Goal: Task Accomplishment & Management: Use online tool/utility

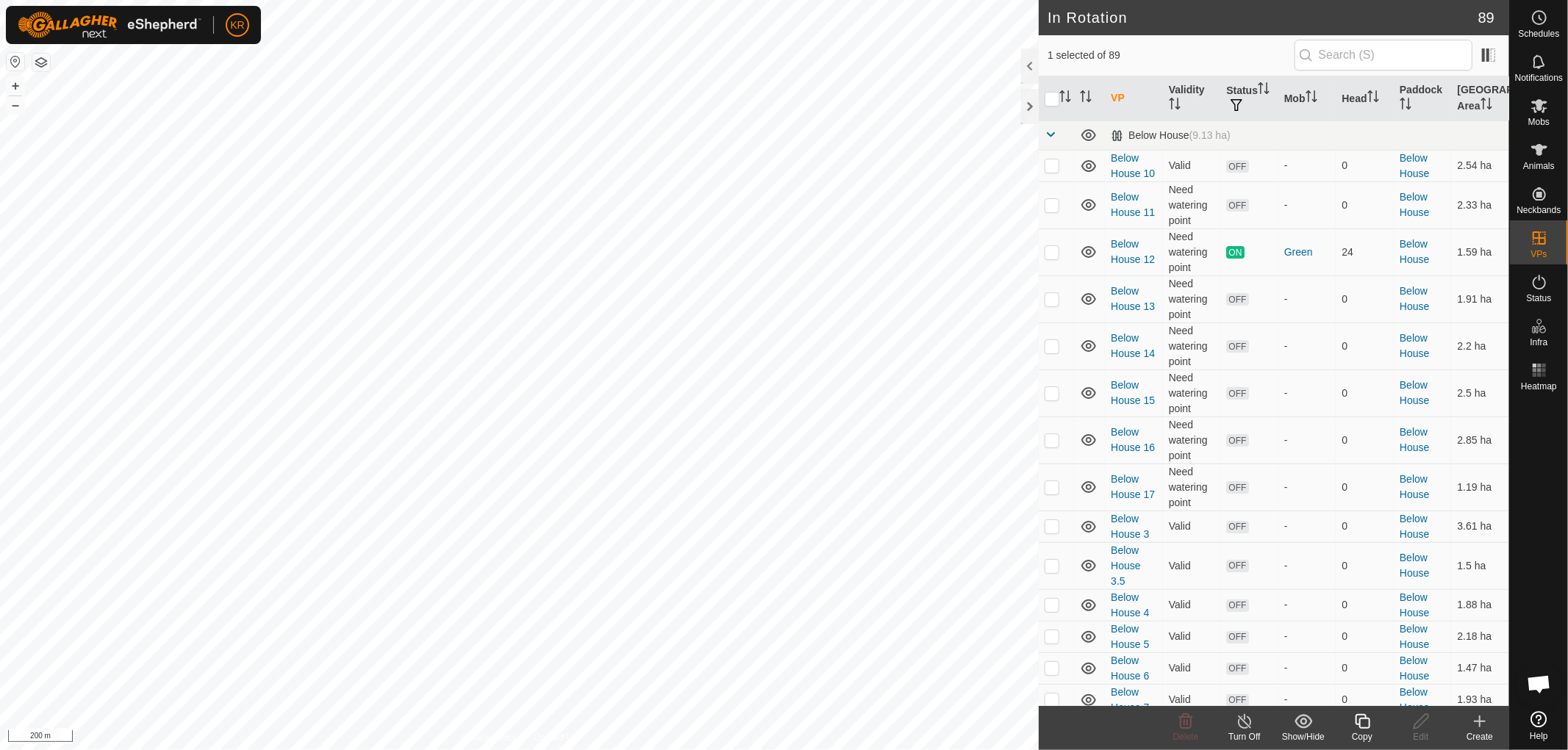
click at [1364, 727] on icon at bounding box center [1363, 722] width 19 height 18
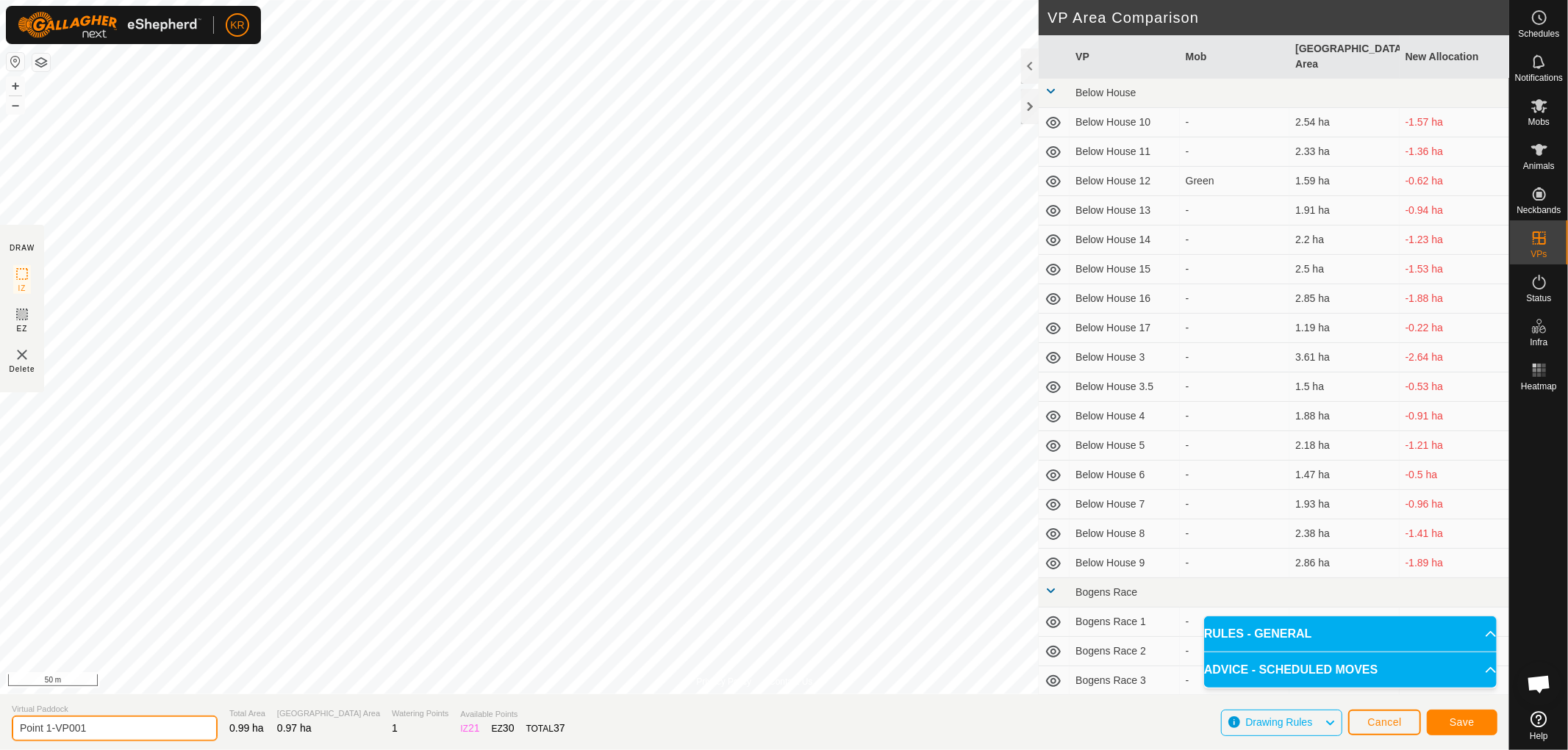
click at [106, 722] on input "Point 1-VP001" at bounding box center [115, 729] width 206 height 26
type input "Point 2"
click at [1475, 719] on button "Save" at bounding box center [1462, 723] width 70 height 26
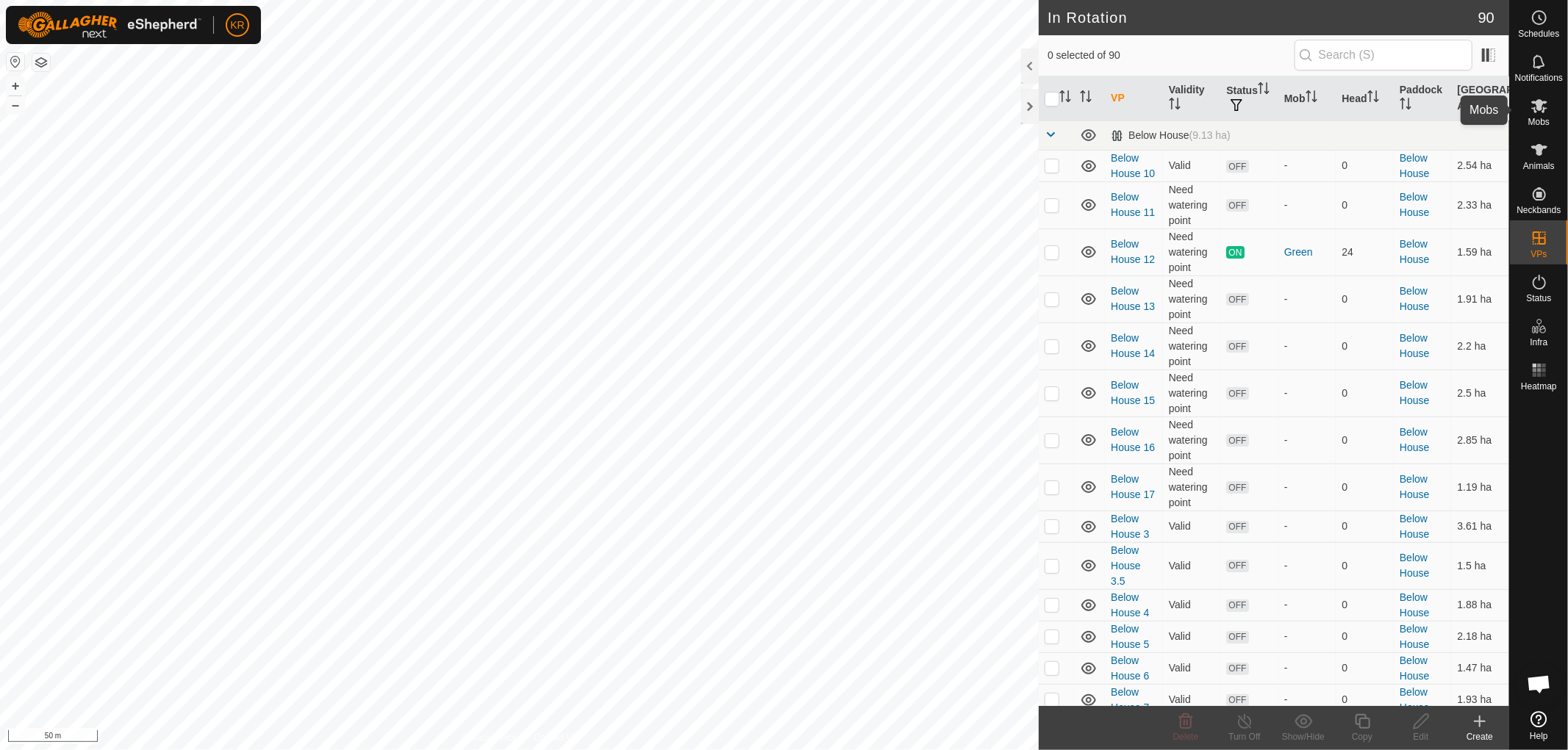
click at [1538, 115] on es-mob-svg-icon at bounding box center [1539, 106] width 27 height 24
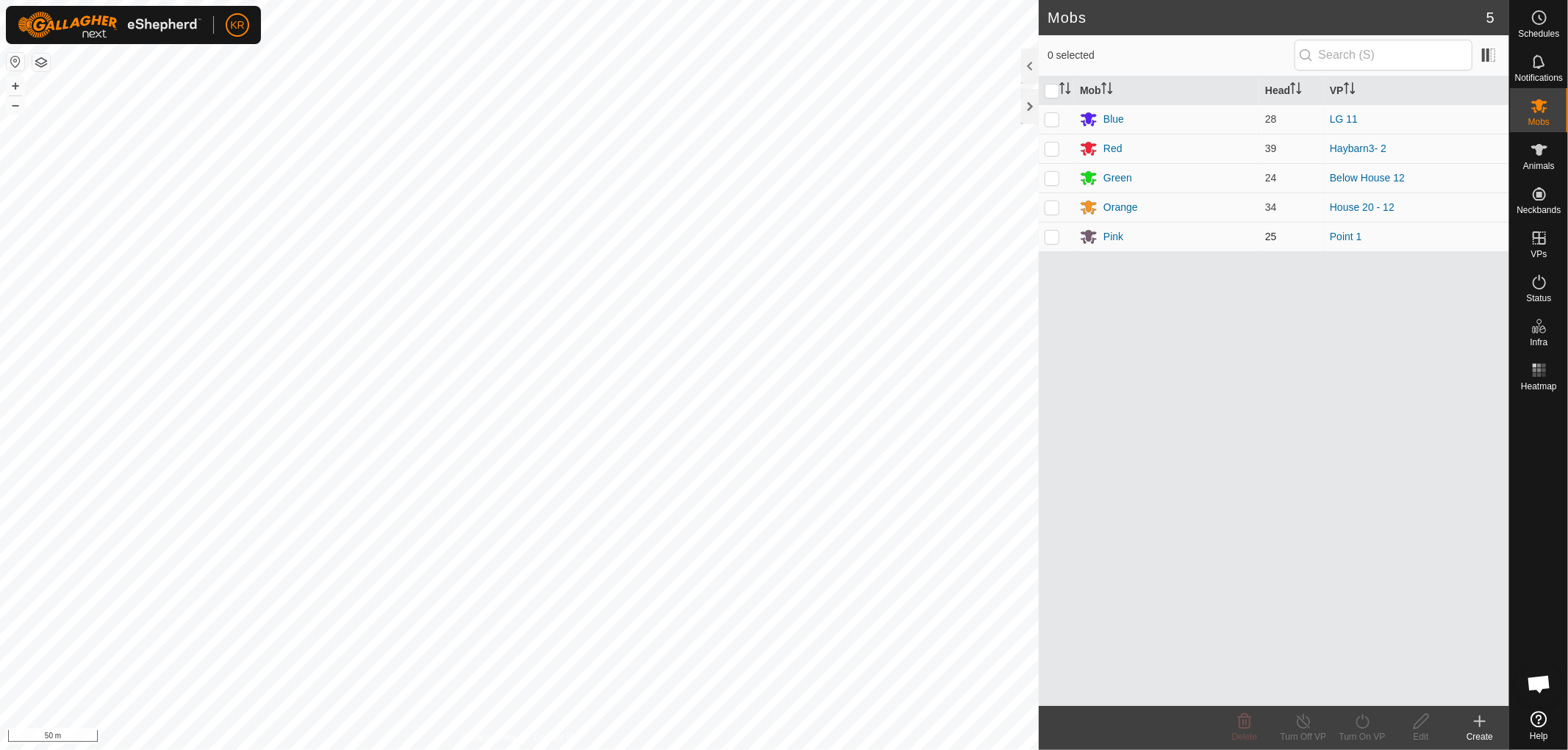
click at [1052, 240] on p-checkbox at bounding box center [1052, 237] width 15 height 12
checkbox input "true"
click at [1363, 722] on icon at bounding box center [1363, 722] width 19 height 18
click at [1362, 682] on link "Now" at bounding box center [1406, 690] width 146 height 30
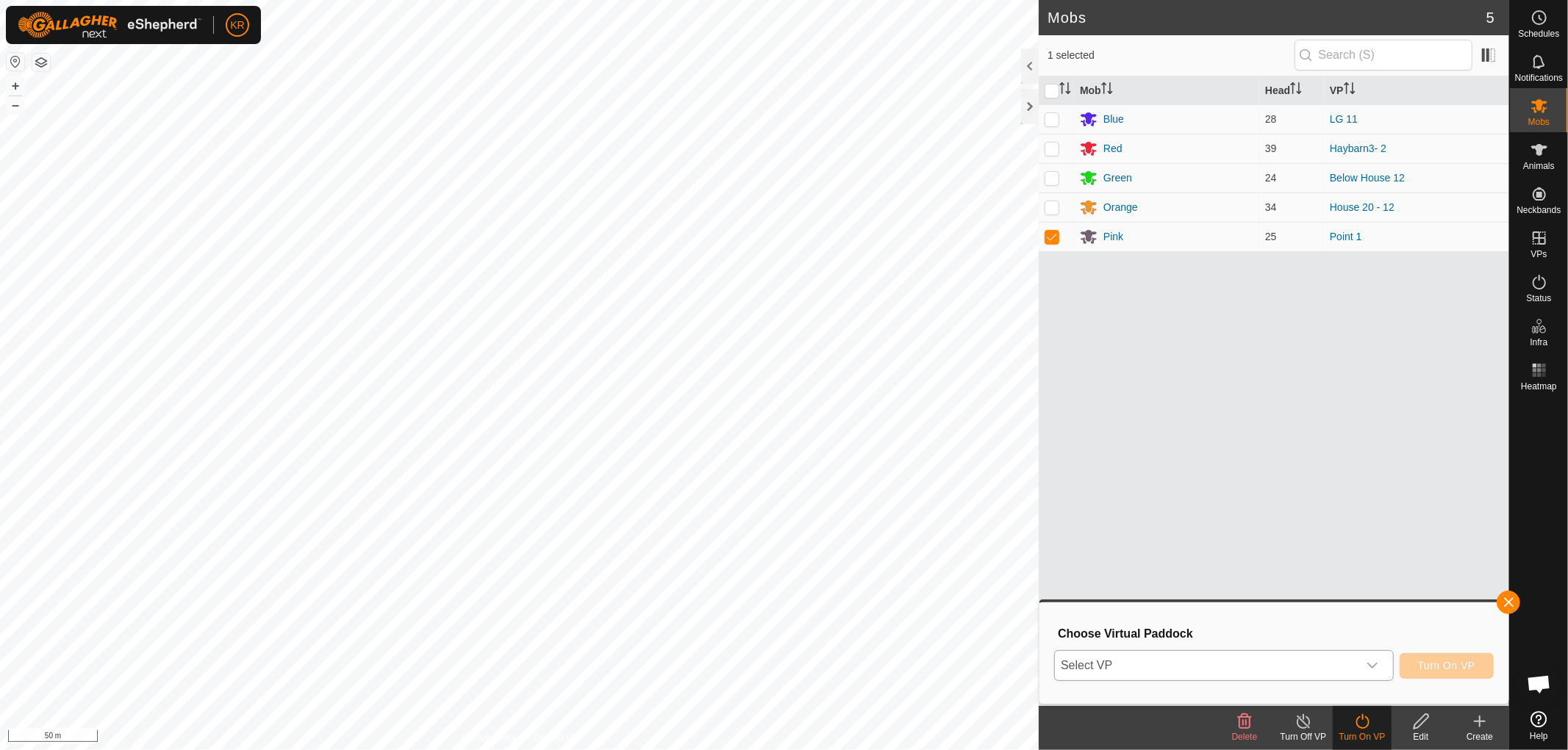
click at [1365, 665] on div "dropdown trigger" at bounding box center [1373, 666] width 30 height 30
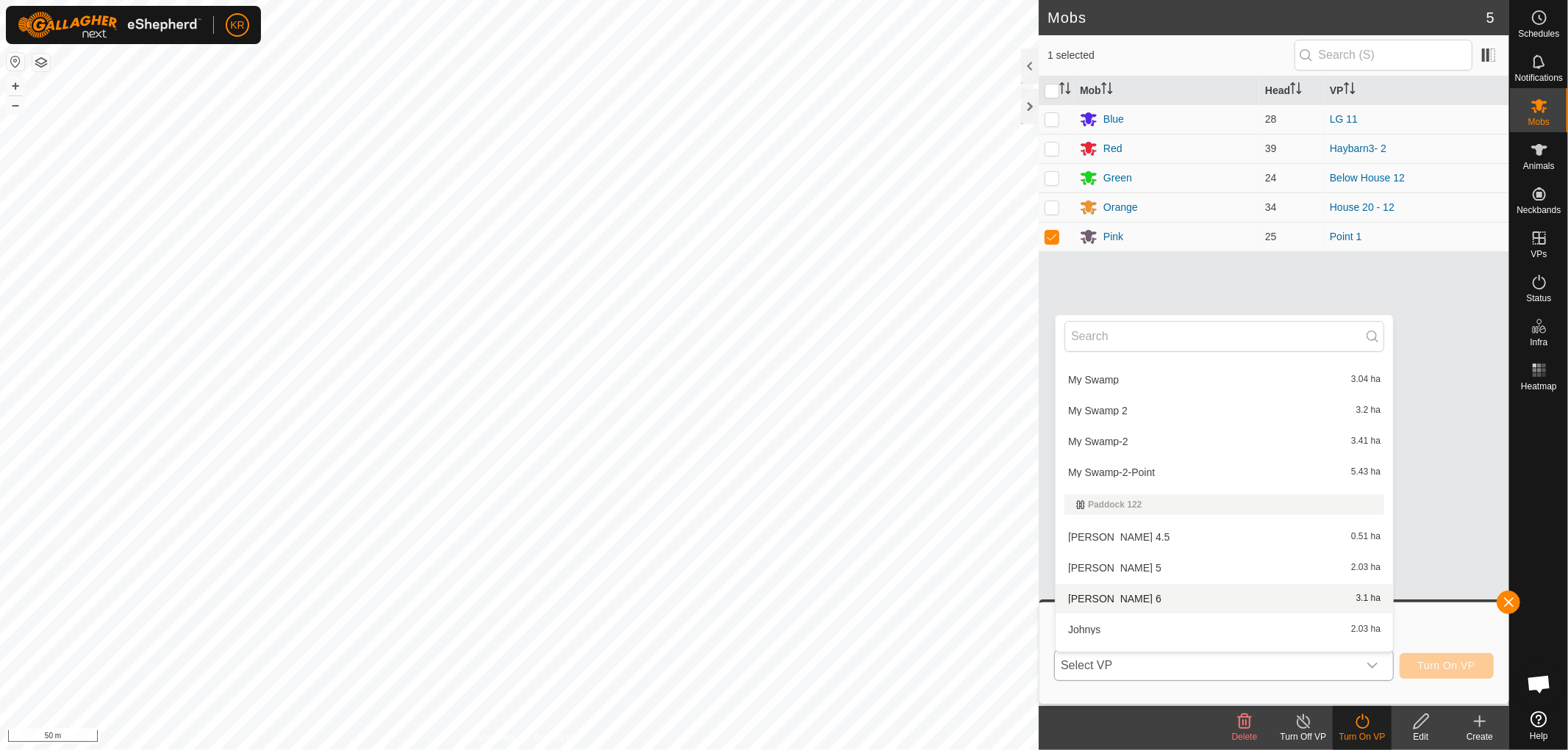
scroll to position [2852, 0]
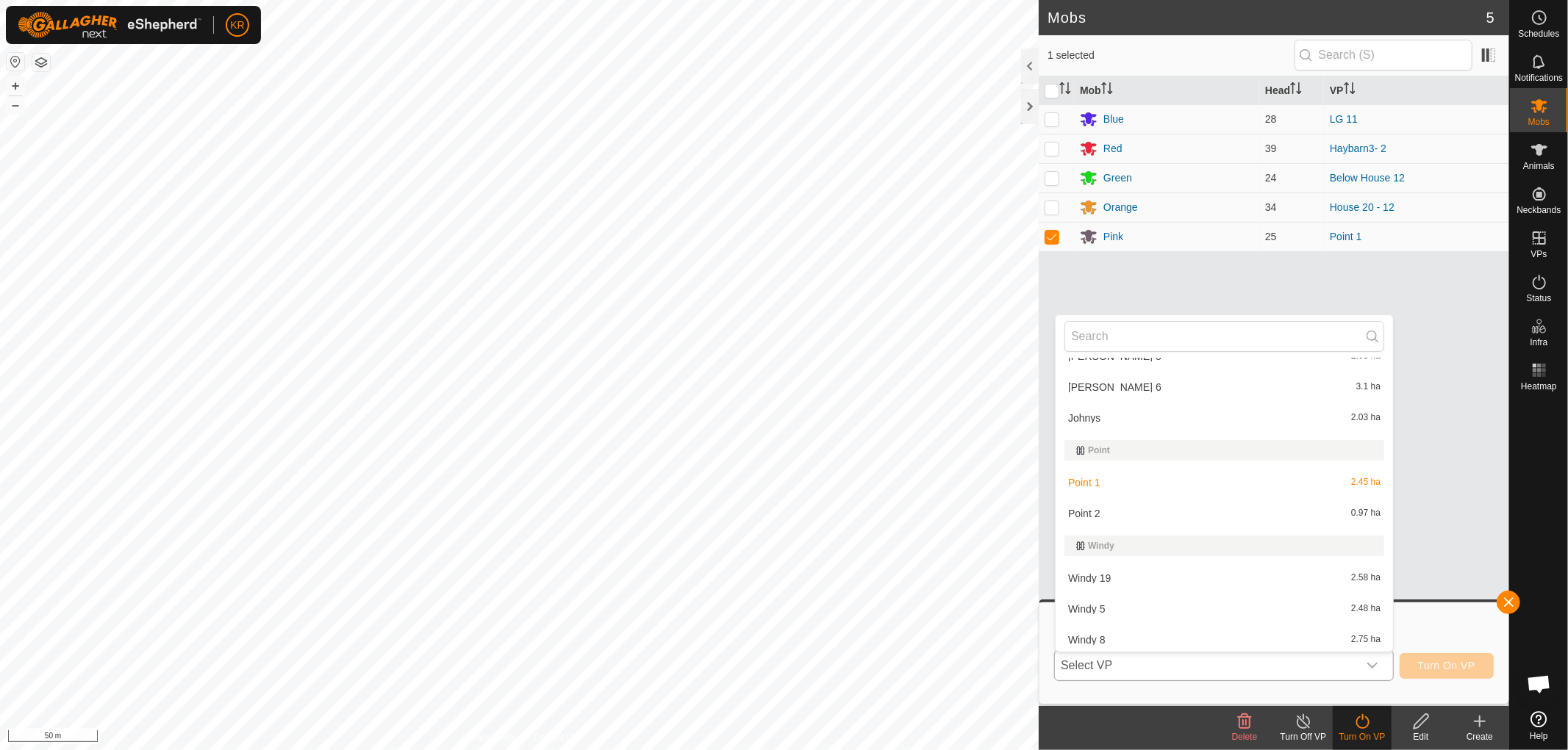
click at [1118, 510] on li "Point 2 0.97 ha" at bounding box center [1224, 514] width 338 height 30
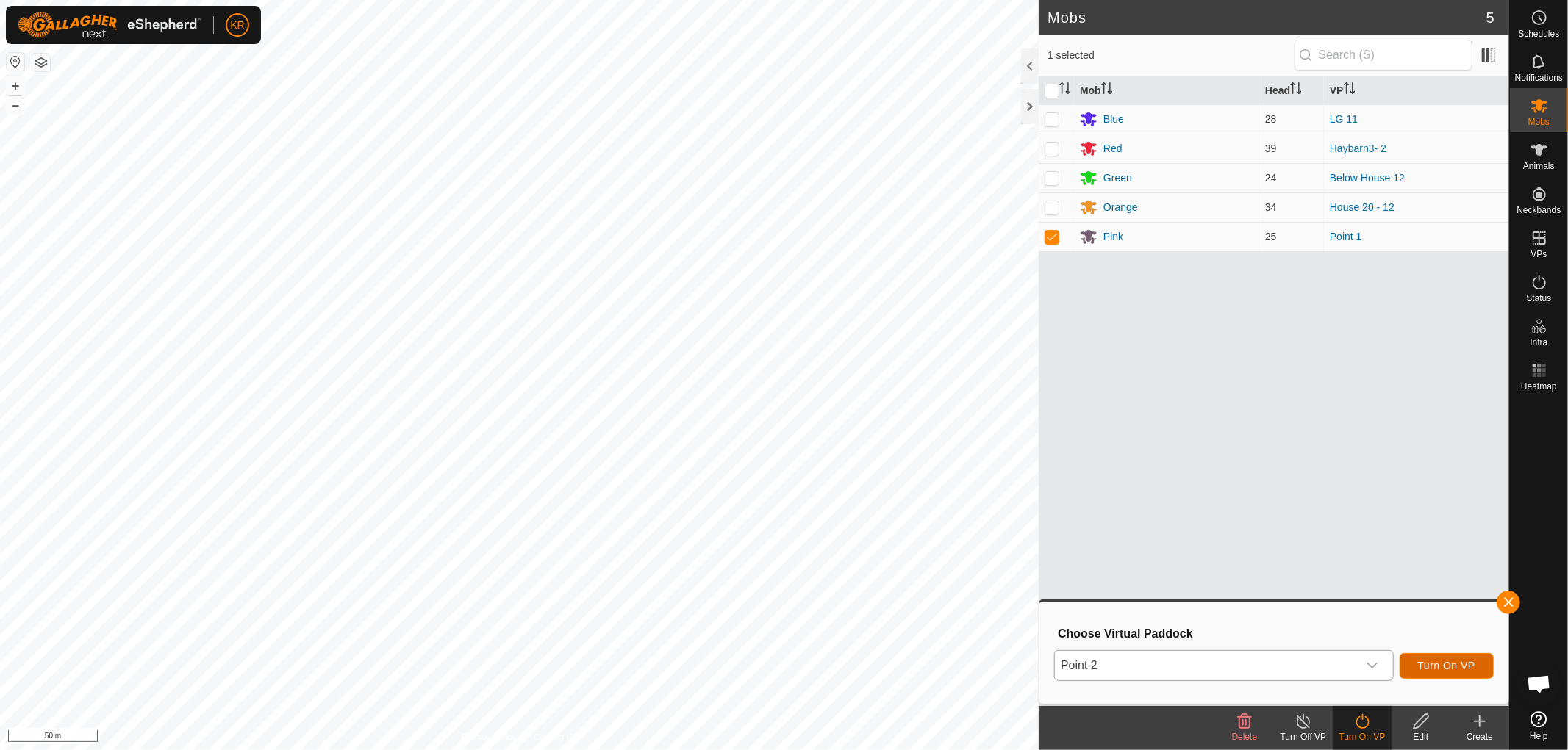
click at [1441, 664] on span "Turn On VP" at bounding box center [1447, 666] width 57 height 12
